Goal: Navigation & Orientation: Find specific page/section

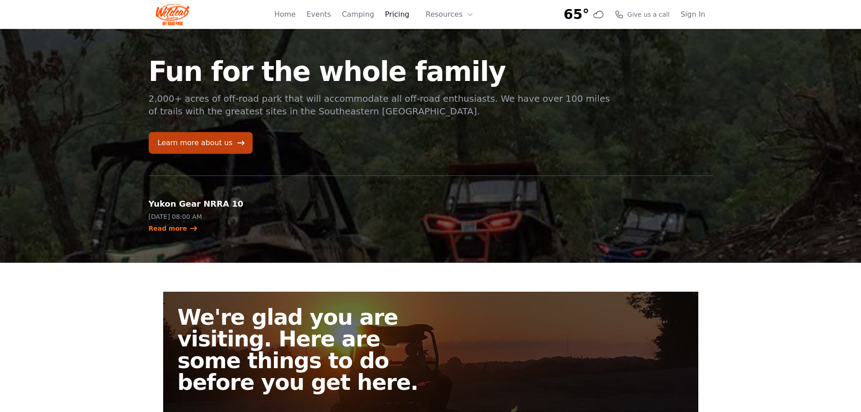
click at [409, 12] on link "Pricing" at bounding box center [397, 14] width 24 height 11
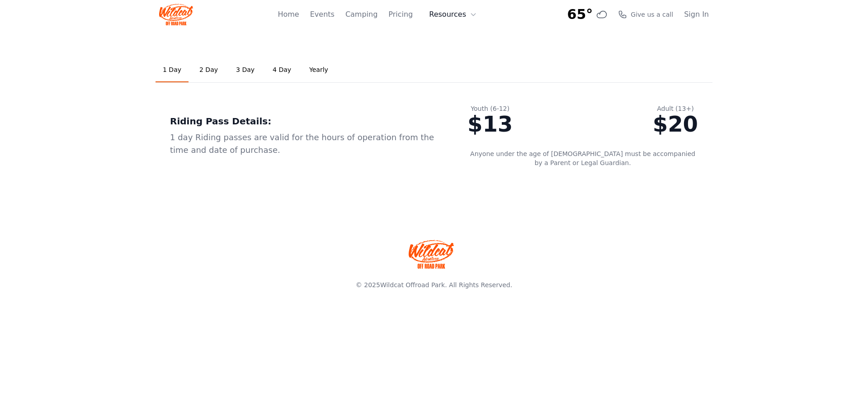
click at [440, 16] on button "Resources" at bounding box center [452, 14] width 59 height 18
click at [334, 16] on link "Events" at bounding box center [322, 14] width 24 height 11
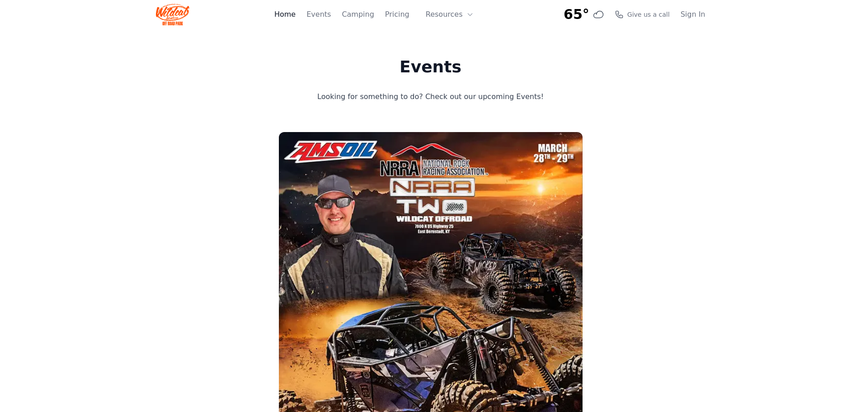
click at [307, 18] on div "Home Events Camping Pricing Resources About FAQ" at bounding box center [376, 14] width 205 height 29
click at [296, 15] on link "Home" at bounding box center [284, 14] width 21 height 11
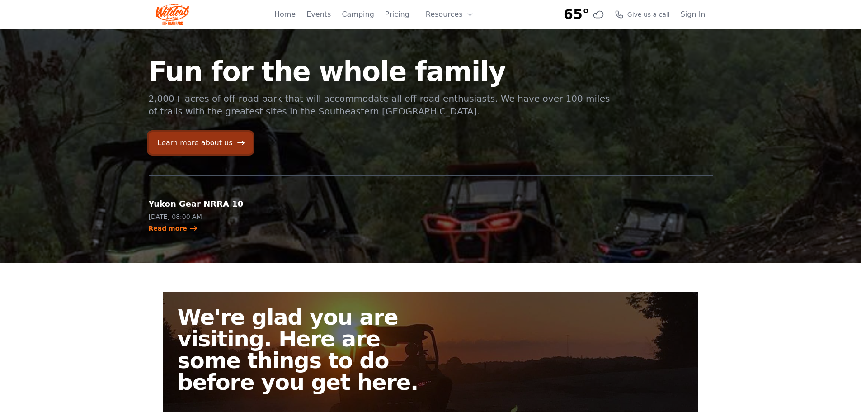
click at [200, 141] on link "Learn more about us" at bounding box center [201, 143] width 104 height 22
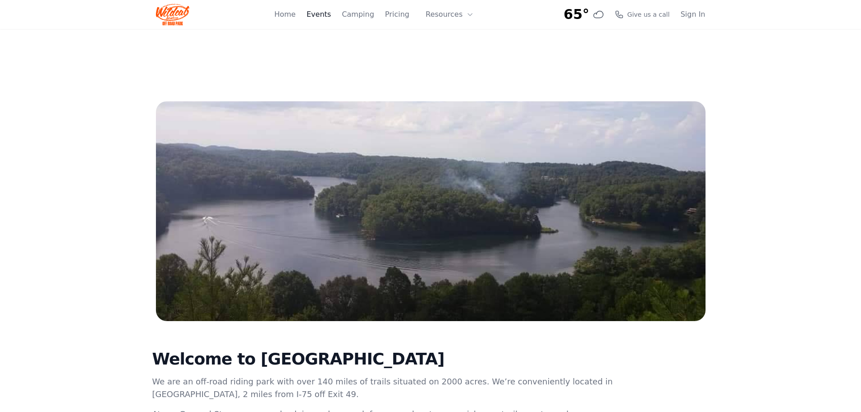
click at [327, 14] on link "Events" at bounding box center [318, 14] width 24 height 11
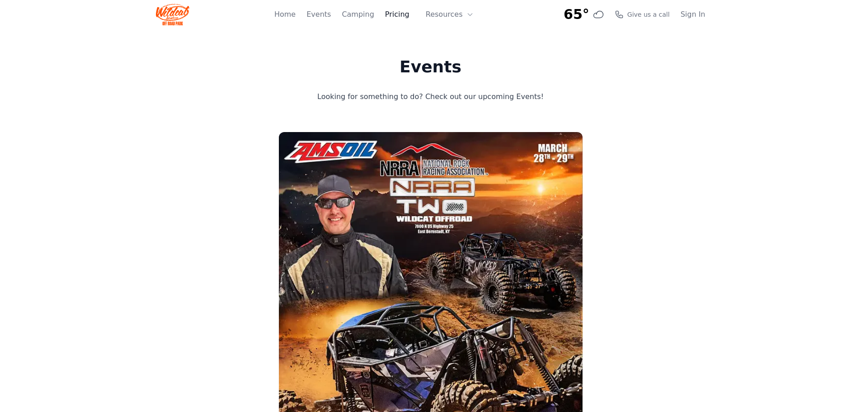
click at [405, 15] on link "Pricing" at bounding box center [397, 14] width 24 height 11
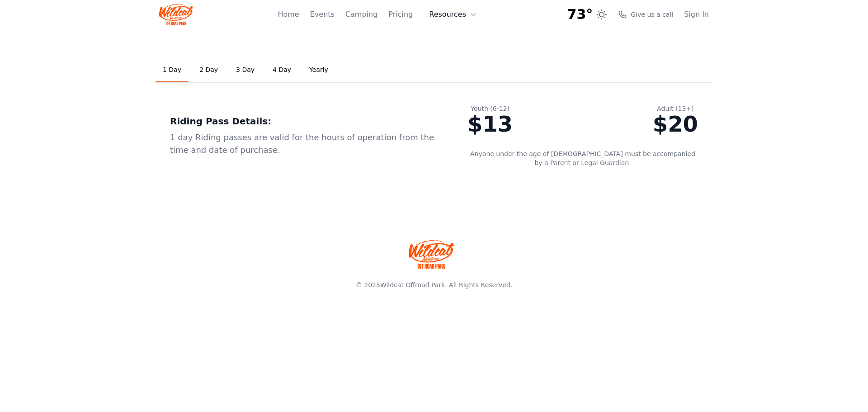
click at [443, 14] on button "Resources" at bounding box center [452, 14] width 59 height 18
